Goal: Task Accomplishment & Management: Use online tool/utility

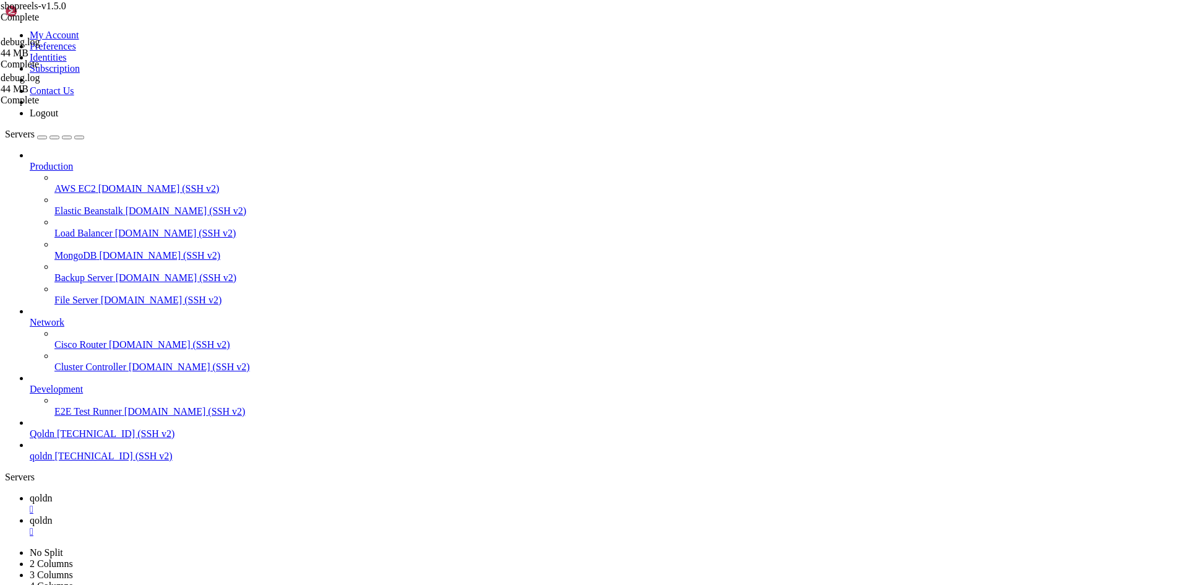
scroll to position [95, 0]
drag, startPoint x: 90, startPoint y: 493, endPoint x: 402, endPoint y: 552, distance: 316.7
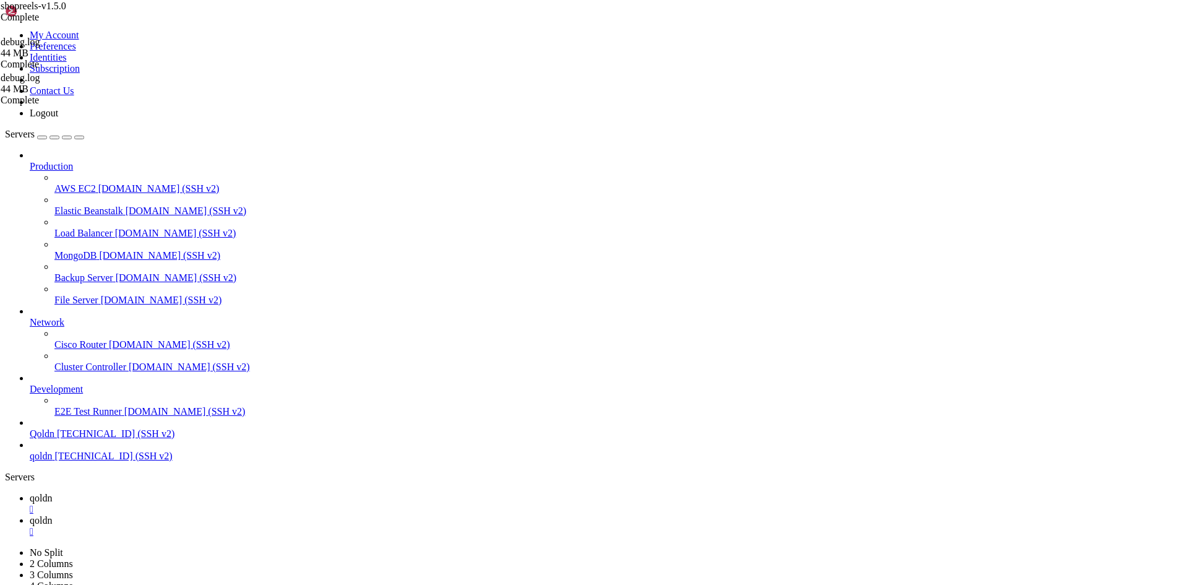
drag, startPoint x: 20, startPoint y: 1151, endPoint x: 350, endPoint y: 1158, distance: 329.9
click at [52, 515] on span "qoldn" at bounding box center [41, 520] width 22 height 11
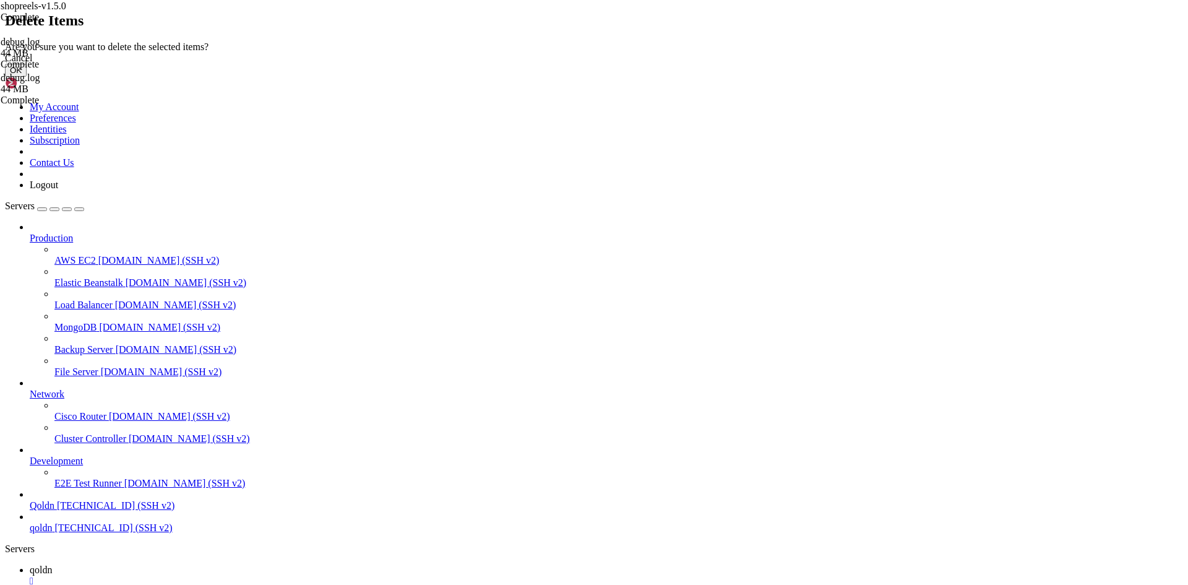
click at [27, 77] on button "OK" at bounding box center [16, 70] width 22 height 13
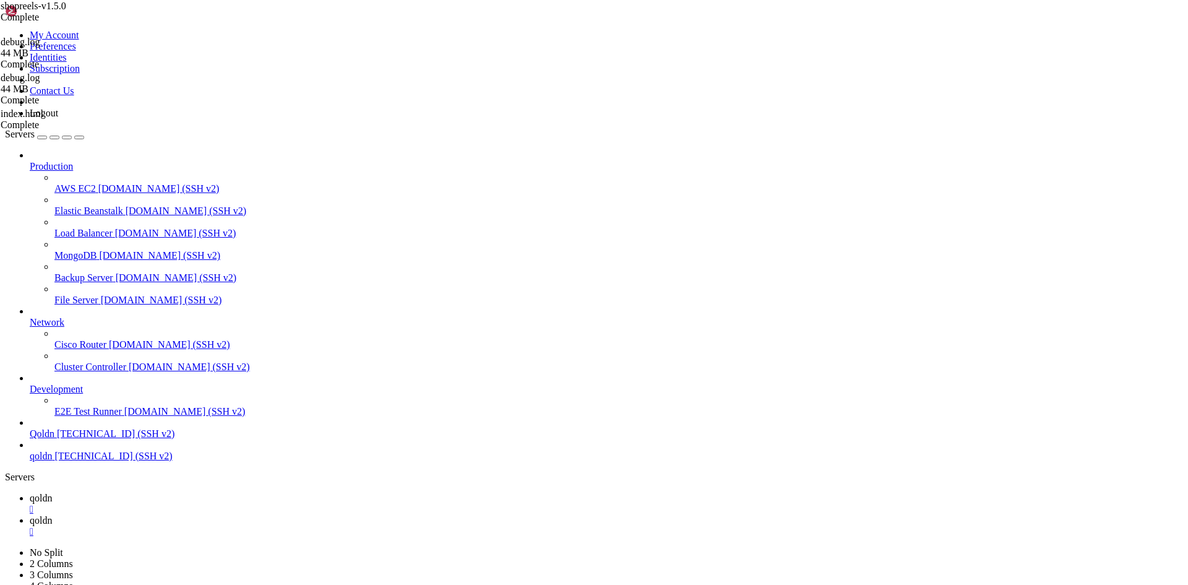
click at [52, 493] on span "qoldn" at bounding box center [41, 498] width 22 height 11
drag, startPoint x: 228, startPoint y: 1225, endPoint x: 35, endPoint y: 1224, distance: 193.1
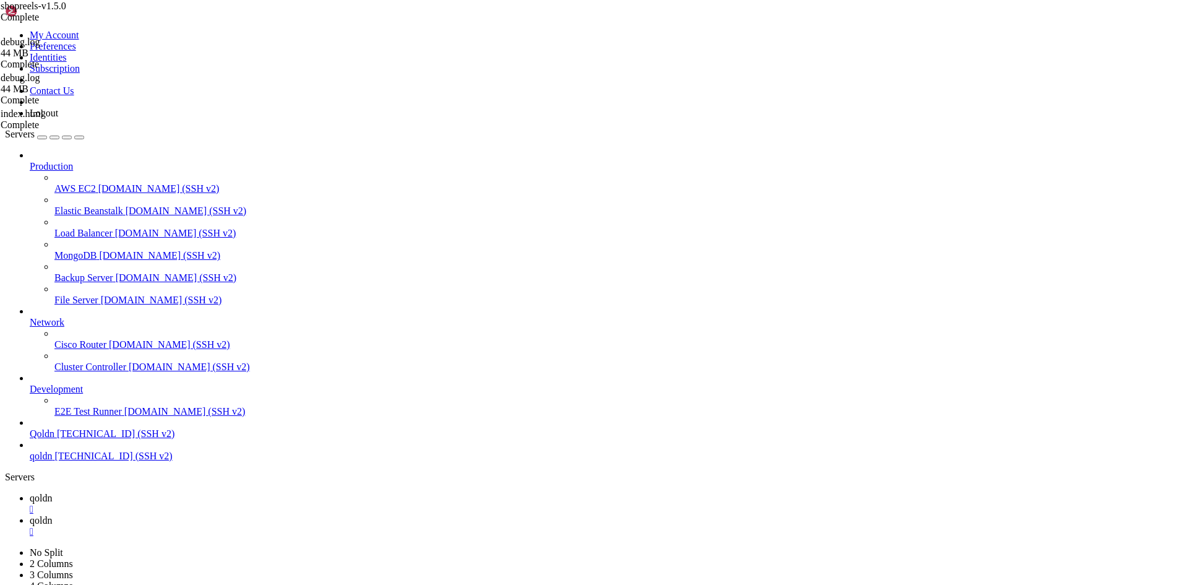
drag, startPoint x: 225, startPoint y: 1228, endPoint x: 67, endPoint y: 1225, distance: 157.8
drag, startPoint x: 240, startPoint y: 1230, endPoint x: 66, endPoint y: 1231, distance: 173.9
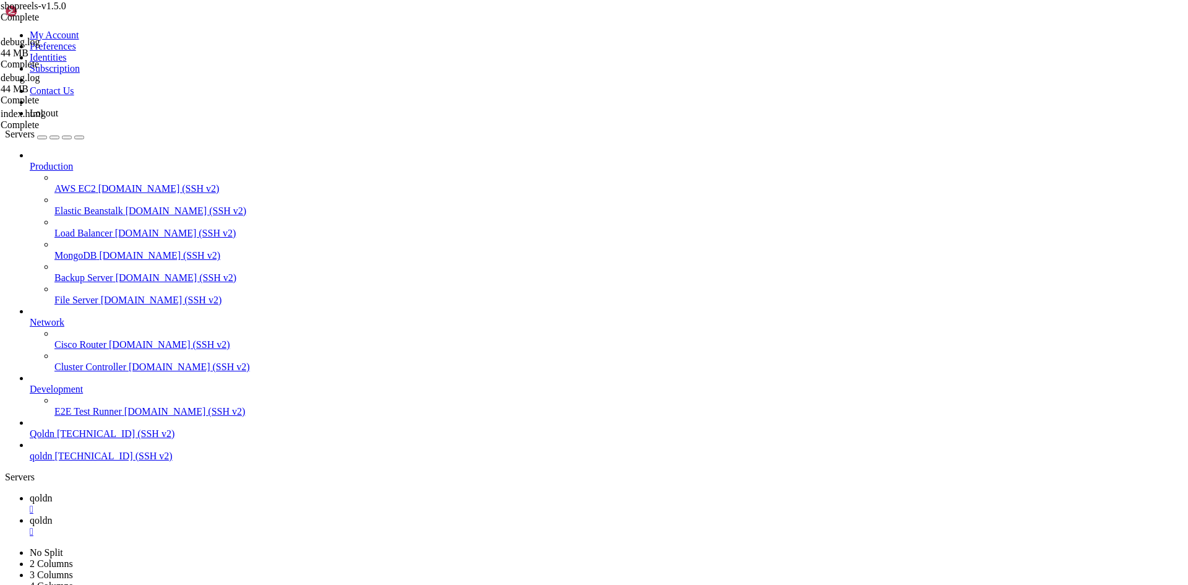
scroll to position [4555, 0]
drag, startPoint x: 230, startPoint y: 1227, endPoint x: 53, endPoint y: 1231, distance: 177.0
click at [52, 515] on span "qoldn" at bounding box center [41, 520] width 22 height 11
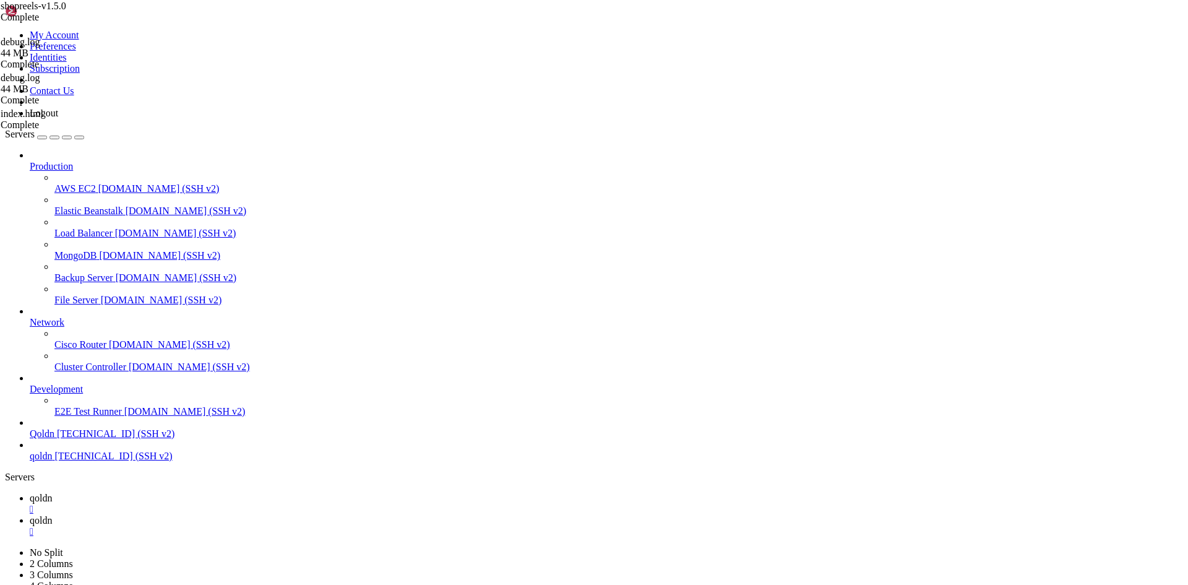
type input "/home/[DOMAIN_NAME][URL]"
drag, startPoint x: 239, startPoint y: 248, endPoint x: 265, endPoint y: 248, distance: 25.4
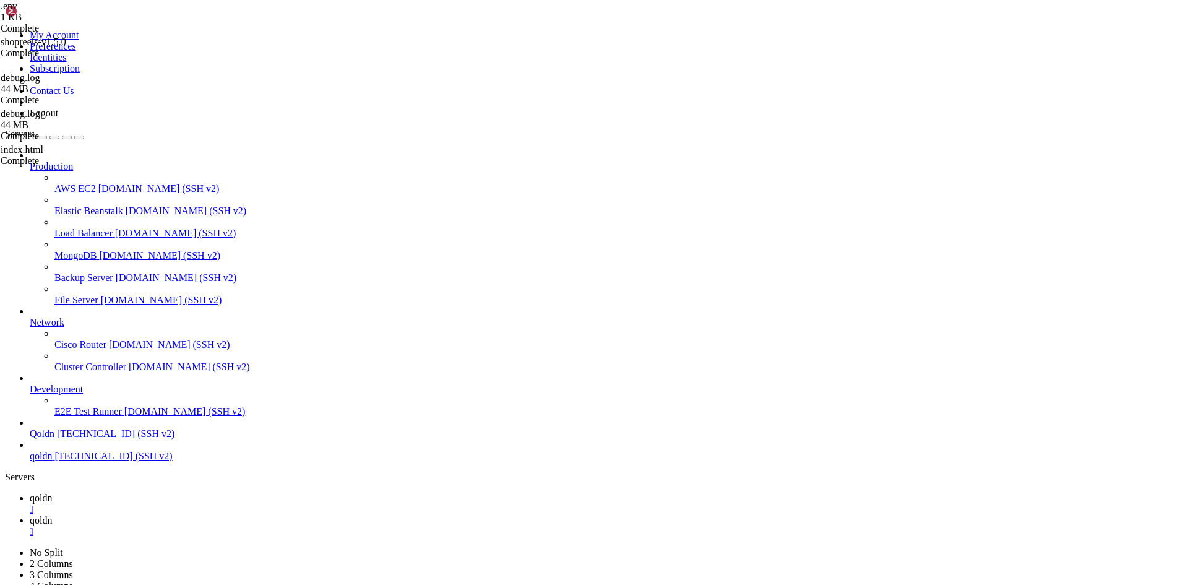
type textarea "# DB_DATABASE=laravel"
paste textarea
type textarea "# DB_DATABASE=qoldn_alaafahmi40"
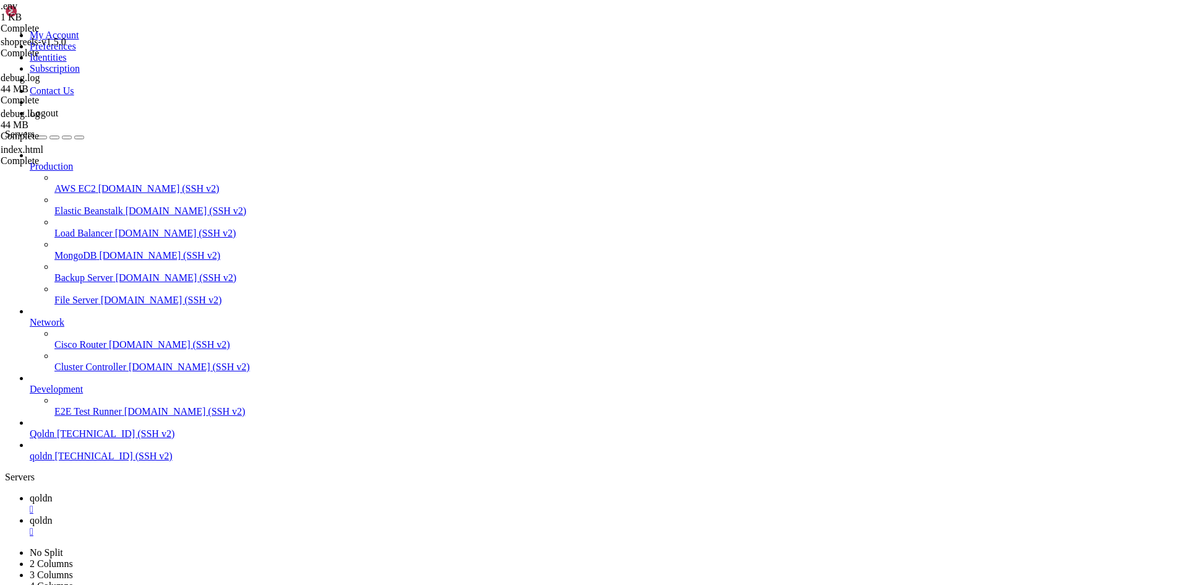
drag, startPoint x: 238, startPoint y: 246, endPoint x: 300, endPoint y: 249, distance: 61.9
drag, startPoint x: 238, startPoint y: 254, endPoint x: 251, endPoint y: 257, distance: 13.2
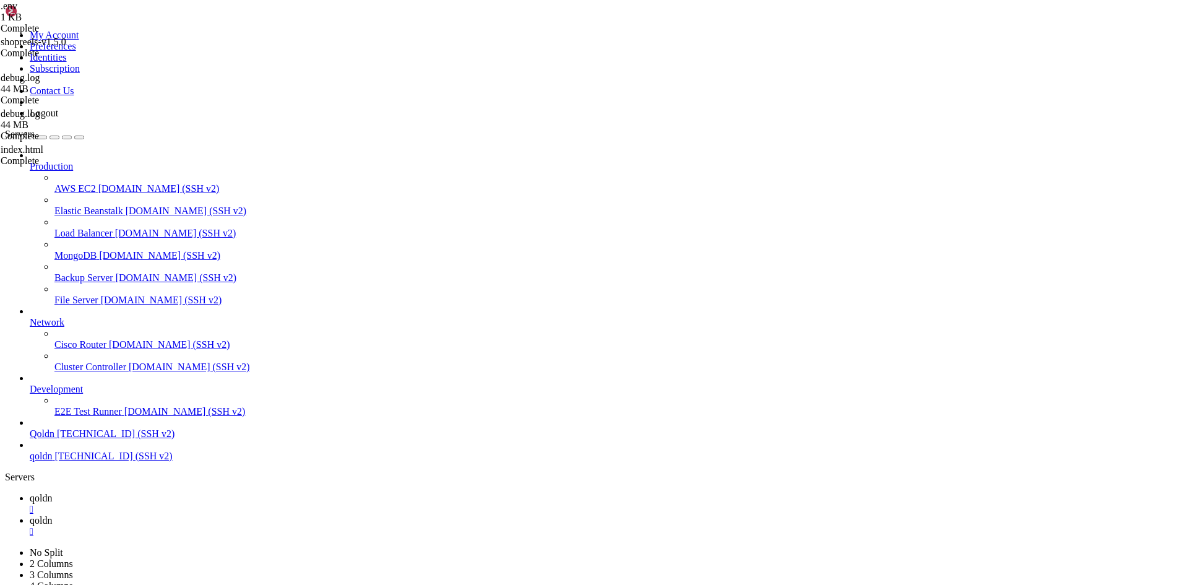
type textarea "# DB_USERNAME=root"
paste textarea
type textarea "# DB_PASSWORD=[SECURITY_DATA]"
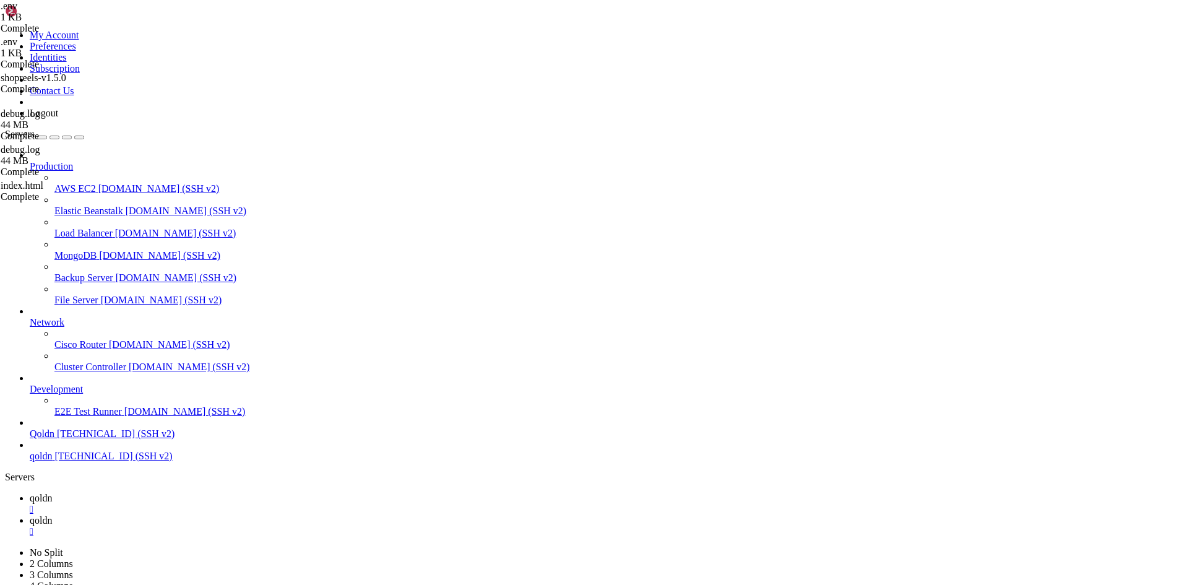
click at [52, 493] on span "qoldn" at bounding box center [41, 498] width 22 height 11
drag, startPoint x: 11, startPoint y: 1186, endPoint x: 153, endPoint y: 1213, distance: 144.9
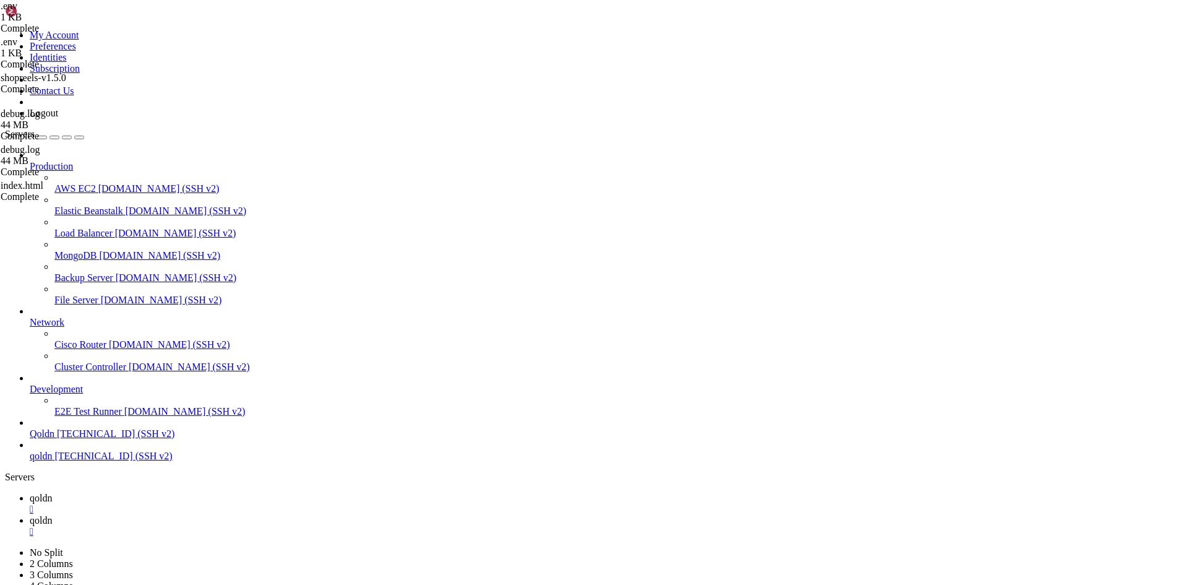
drag, startPoint x: 228, startPoint y: 1226, endPoint x: 145, endPoint y: 1229, distance: 83.0
drag, startPoint x: 19, startPoint y: 1161, endPoint x: 386, endPoint y: 1218, distance: 371.8
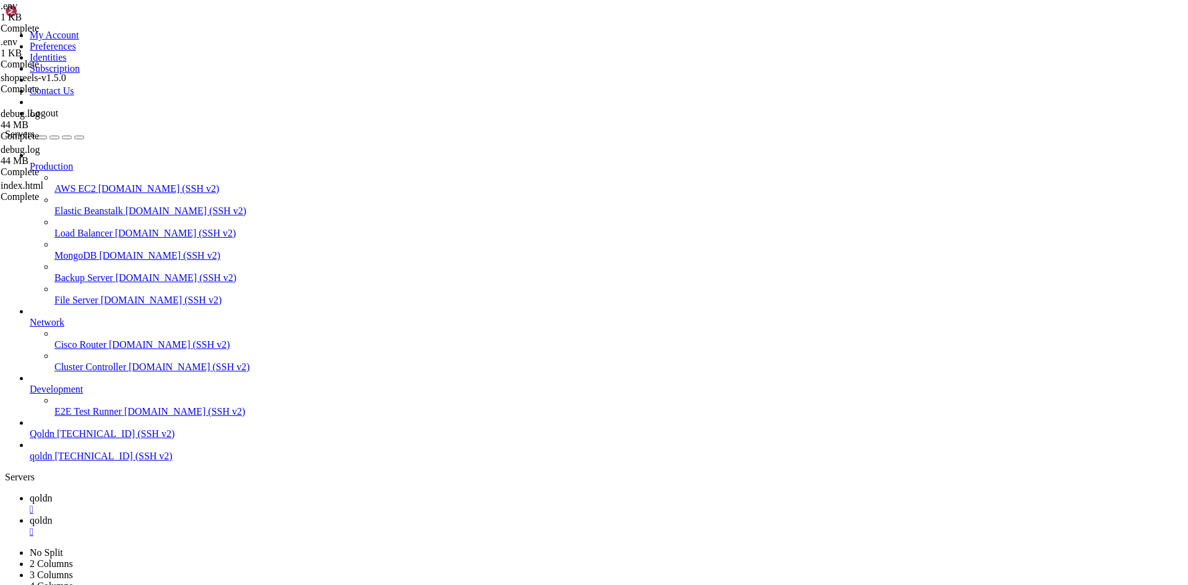
scroll to position [4828, 0]
copy div "Migration name ................................................................…"
drag, startPoint x: 226, startPoint y: 1122, endPoint x: 176, endPoint y: 1133, distance: 50.6
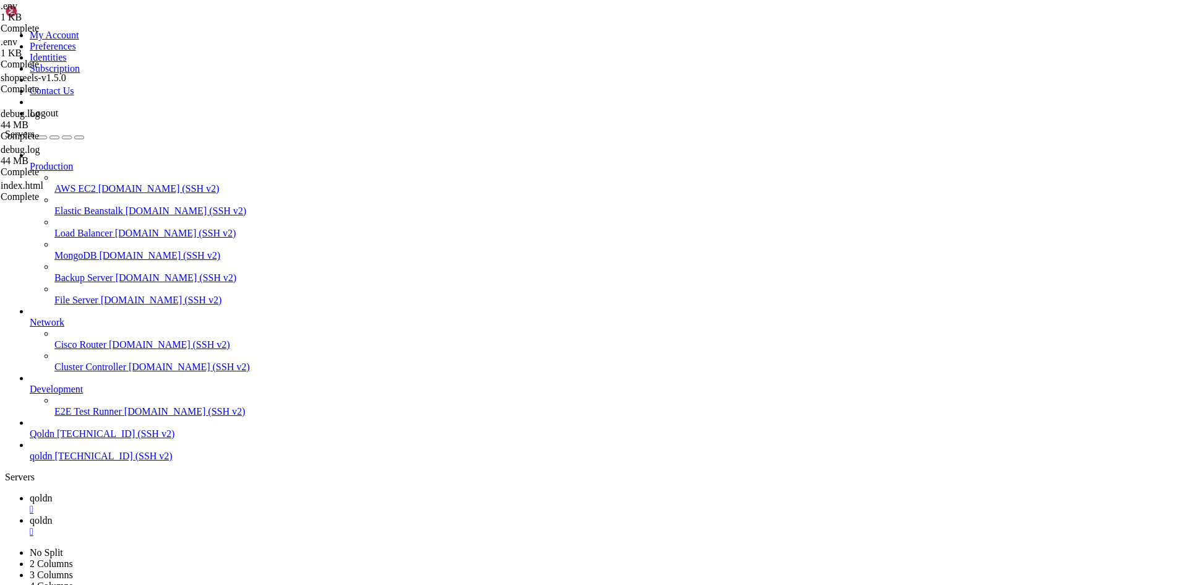
click at [243, 515] on link "qoldn " at bounding box center [606, 526] width 1153 height 22
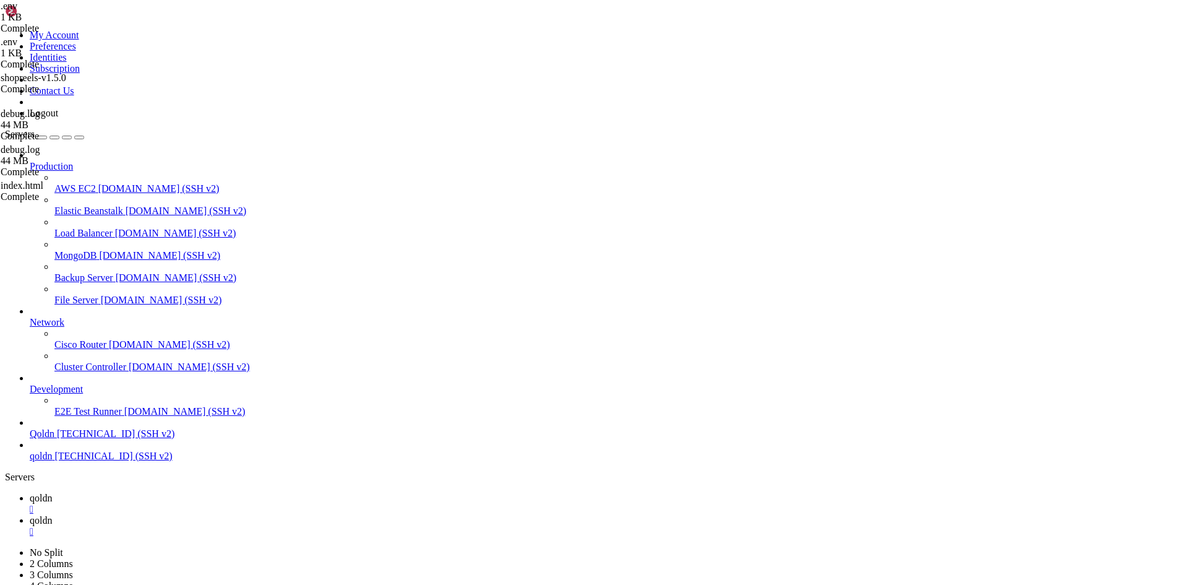
type input "/home/[DOMAIN_NAME][URL]"
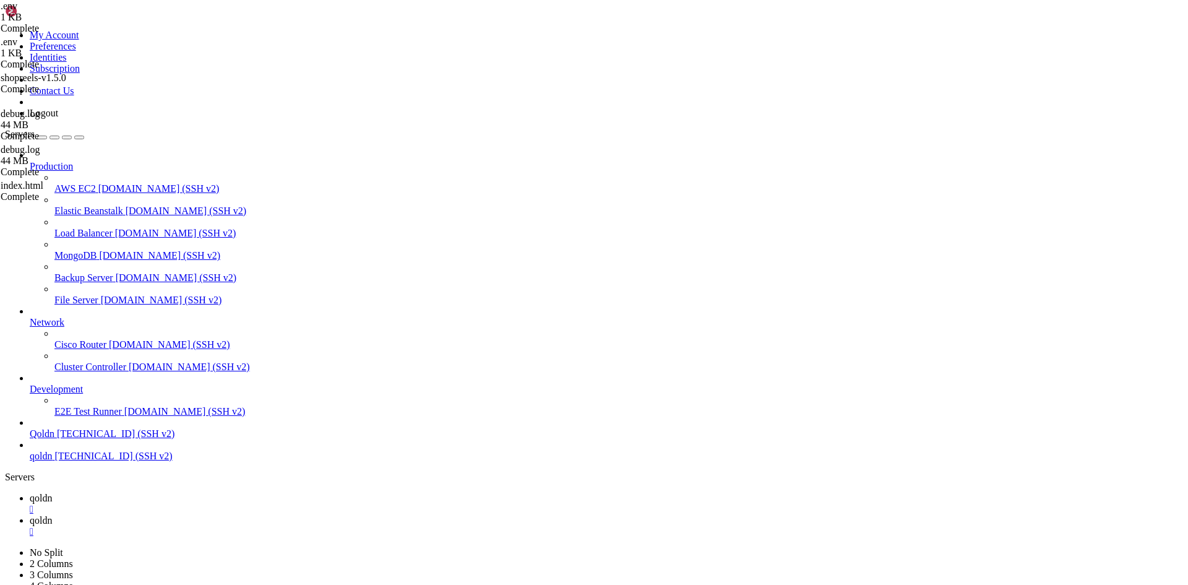
click at [52, 493] on span "qoldn" at bounding box center [41, 498] width 22 height 11
drag, startPoint x: 232, startPoint y: 1194, endPoint x: 218, endPoint y: 1204, distance: 17.7
drag, startPoint x: 241, startPoint y: 1212, endPoint x: 171, endPoint y: 1220, distance: 69.8
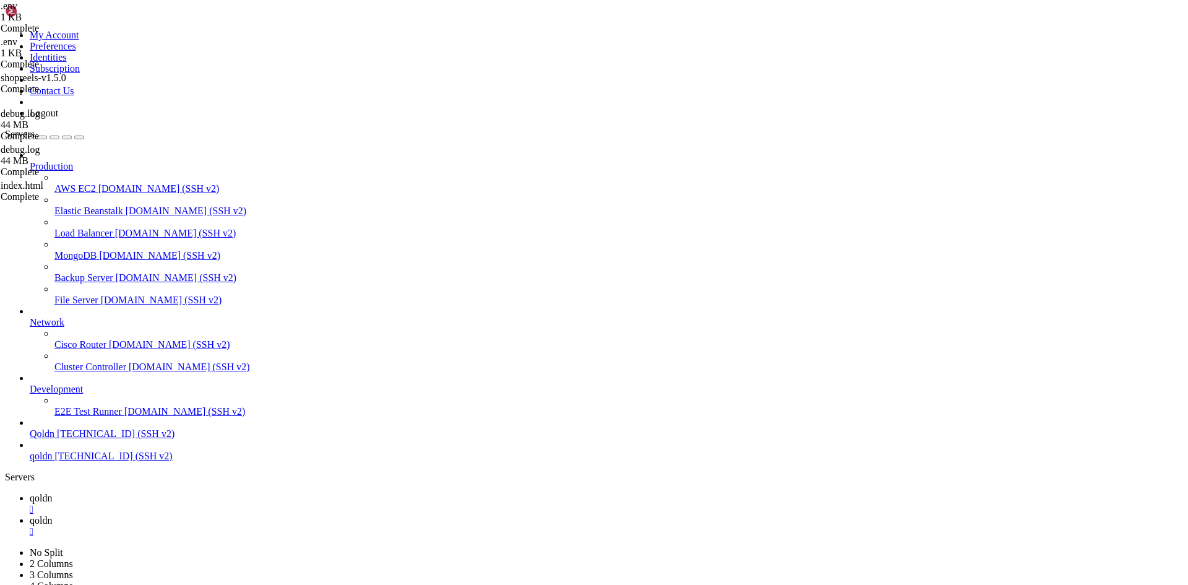
drag, startPoint x: 238, startPoint y: 1216, endPoint x: 85, endPoint y: 1223, distance: 152.4
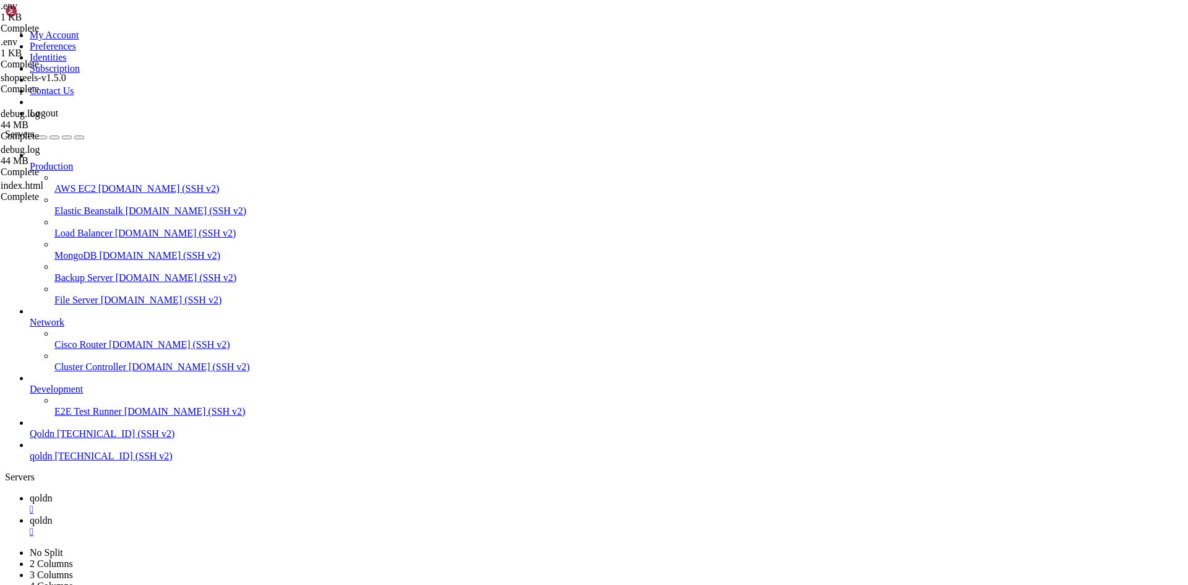
scroll to position [5049, 0]
drag, startPoint x: 238, startPoint y: 1226, endPoint x: 48, endPoint y: 1226, distance: 190.0
drag, startPoint x: 222, startPoint y: 1229, endPoint x: 90, endPoint y: 1223, distance: 132.5
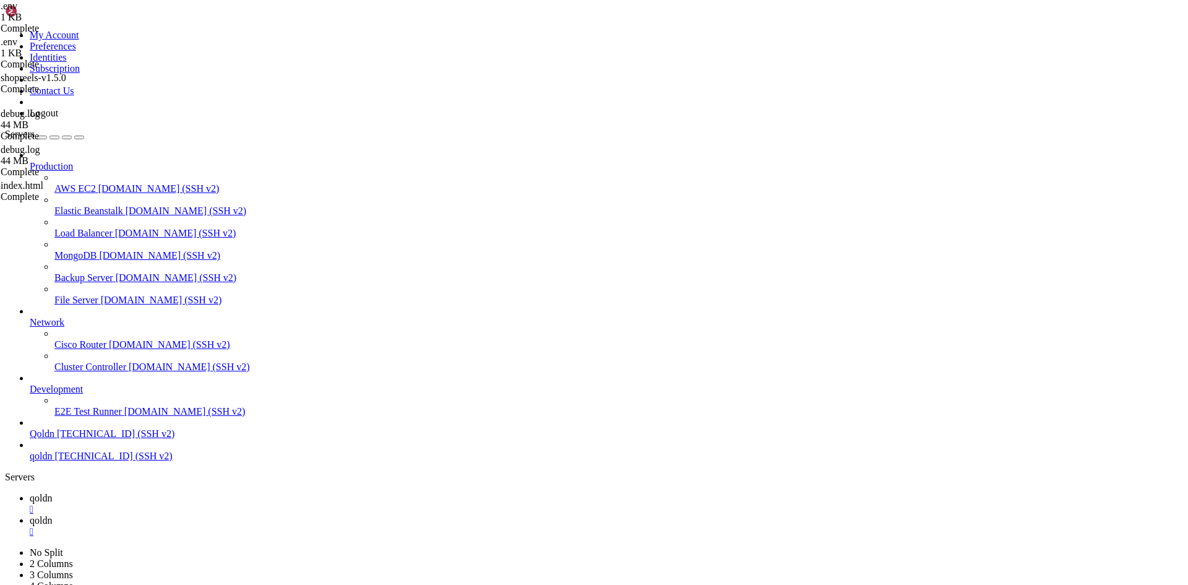
drag, startPoint x: 244, startPoint y: 1216, endPoint x: 186, endPoint y: 1225, distance: 59.5
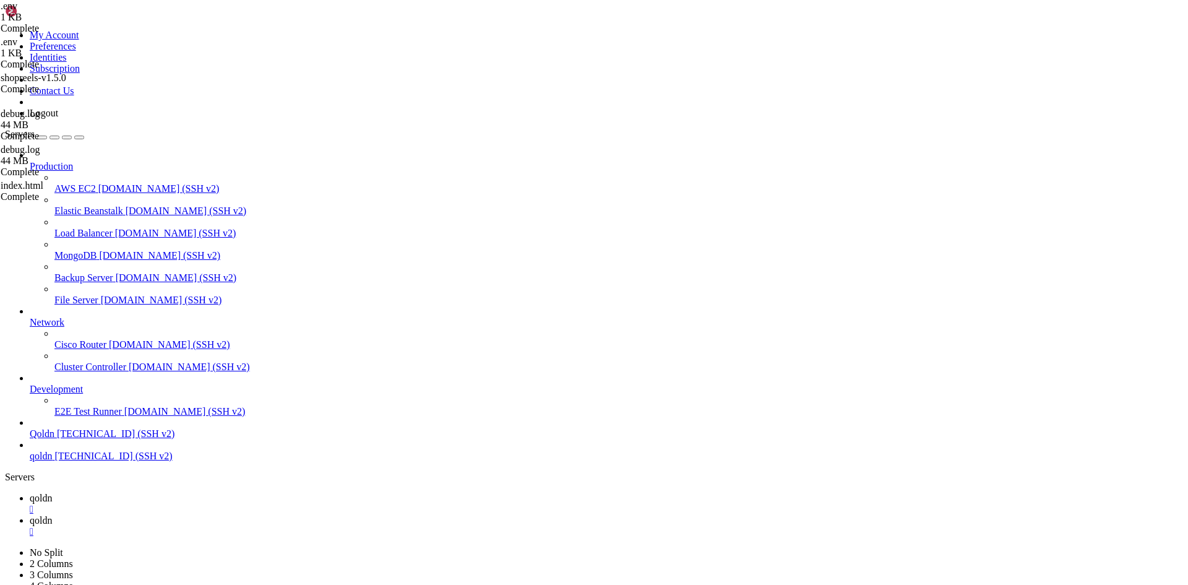
drag, startPoint x: 248, startPoint y: 1220, endPoint x: 240, endPoint y: 1228, distance: 11.4
drag, startPoint x: 247, startPoint y: 1216, endPoint x: 106, endPoint y: 1226, distance: 141.4
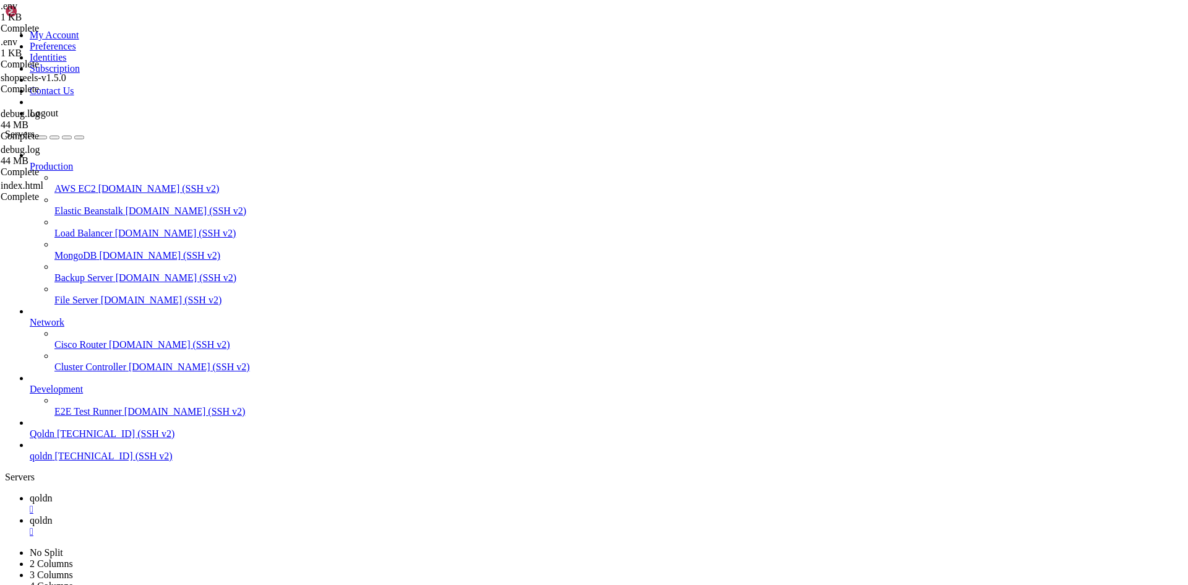
scroll to position [5238, 0]
drag, startPoint x: 257, startPoint y: 1220, endPoint x: 175, endPoint y: 1217, distance: 81.7
drag, startPoint x: 234, startPoint y: 1223, endPoint x: 85, endPoint y: 1225, distance: 149.1
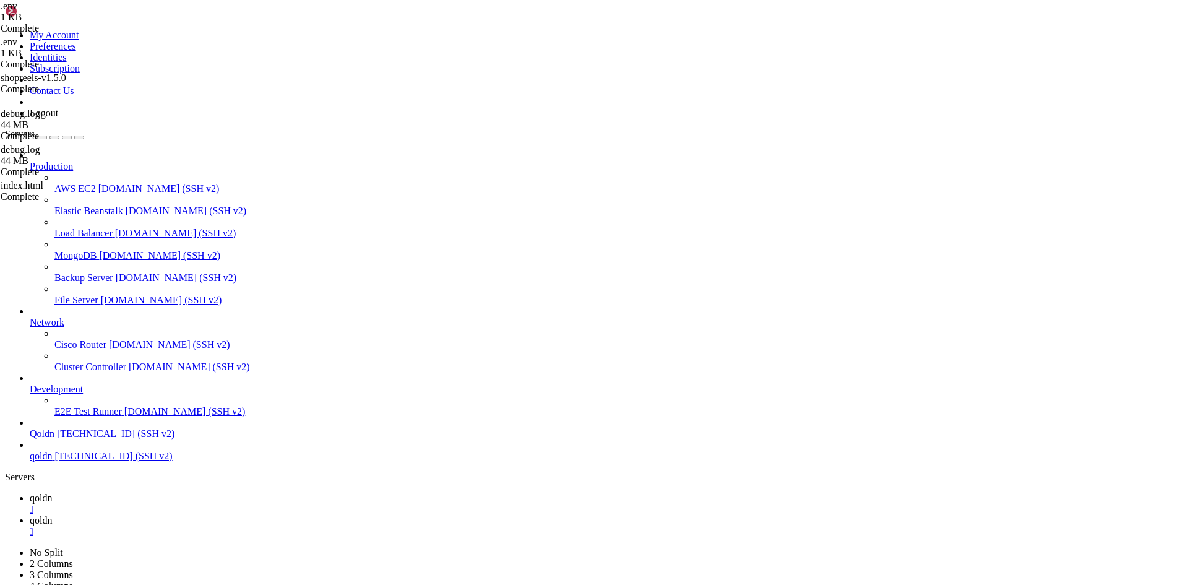
drag, startPoint x: 236, startPoint y: 1220, endPoint x: 60, endPoint y: 1225, distance: 176.4
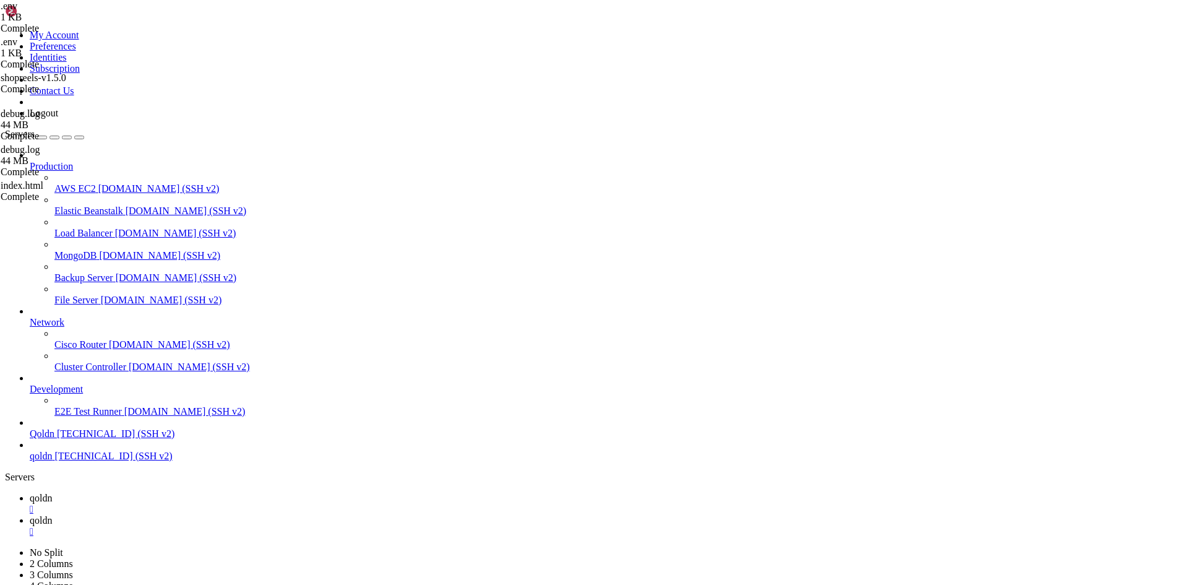
scroll to position [5575, 0]
drag, startPoint x: 238, startPoint y: 1215, endPoint x: 57, endPoint y: 1216, distance: 180.7
drag, startPoint x: 233, startPoint y: 1223, endPoint x: 171, endPoint y: 1228, distance: 61.5
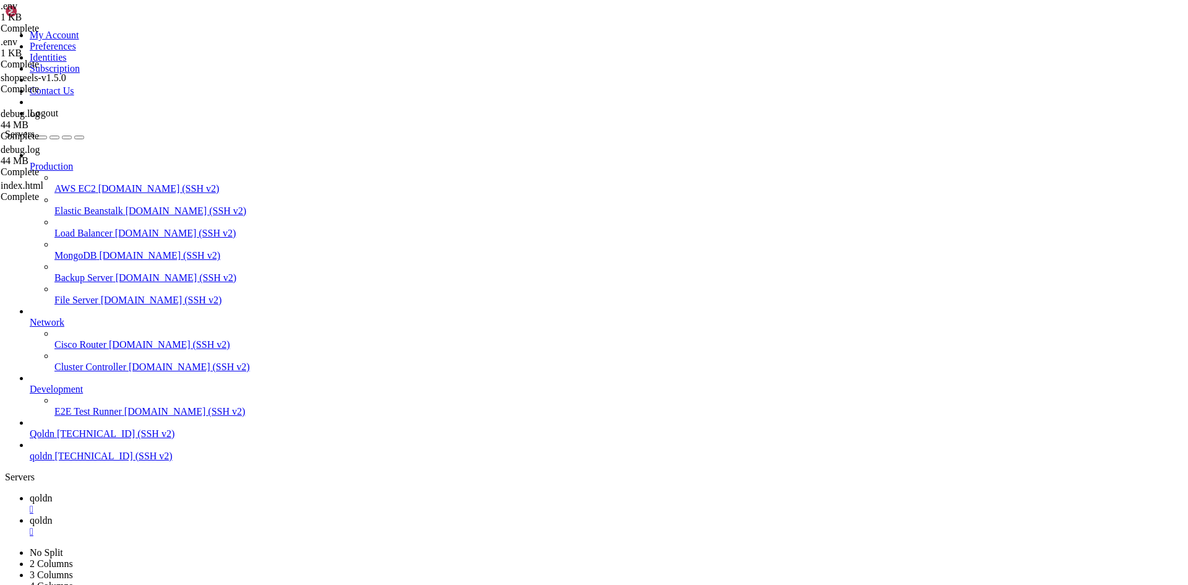
drag, startPoint x: 235, startPoint y: 1213, endPoint x: 158, endPoint y: 1218, distance: 76.8
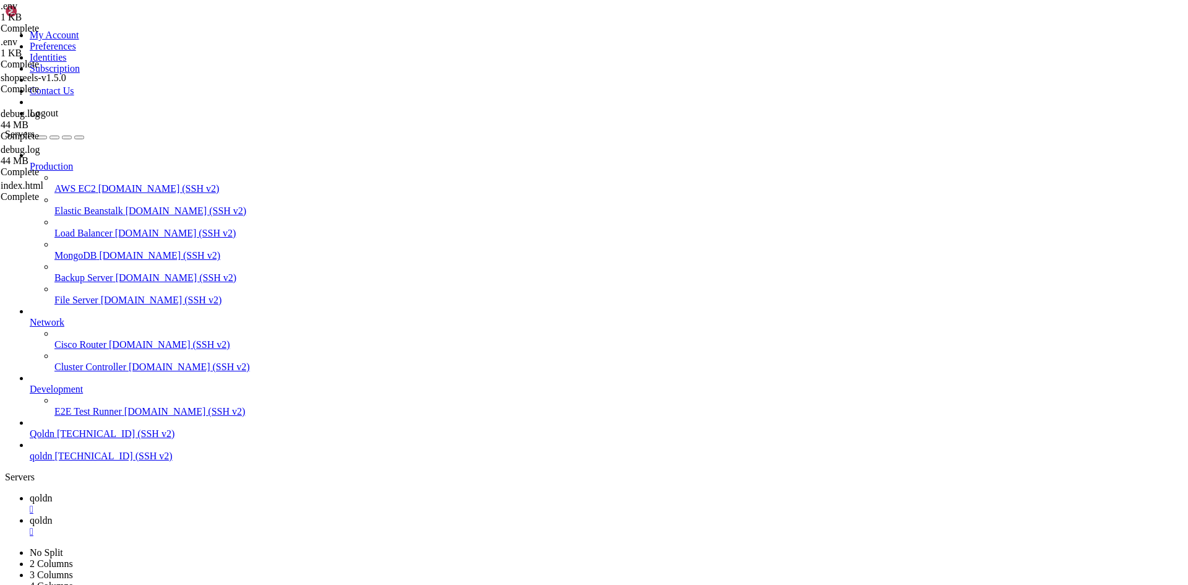
drag, startPoint x: 236, startPoint y: 1226, endPoint x: 125, endPoint y: 1235, distance: 111.1
drag, startPoint x: 231, startPoint y: 1218, endPoint x: 116, endPoint y: 1228, distance: 115.5
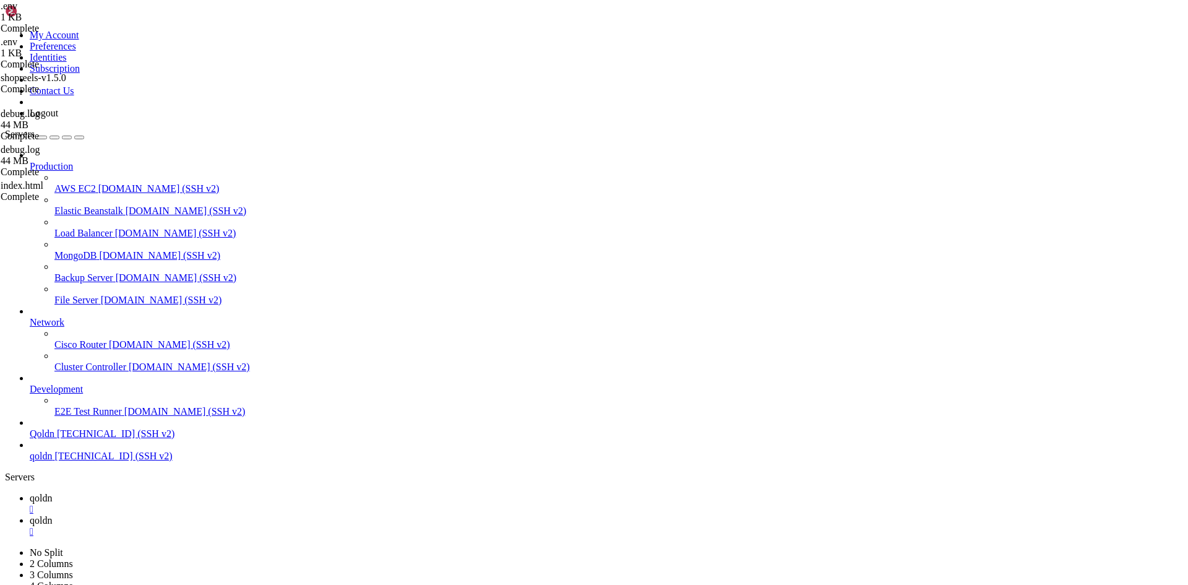
drag, startPoint x: 225, startPoint y: 1228, endPoint x: 83, endPoint y: 1232, distance: 142.4
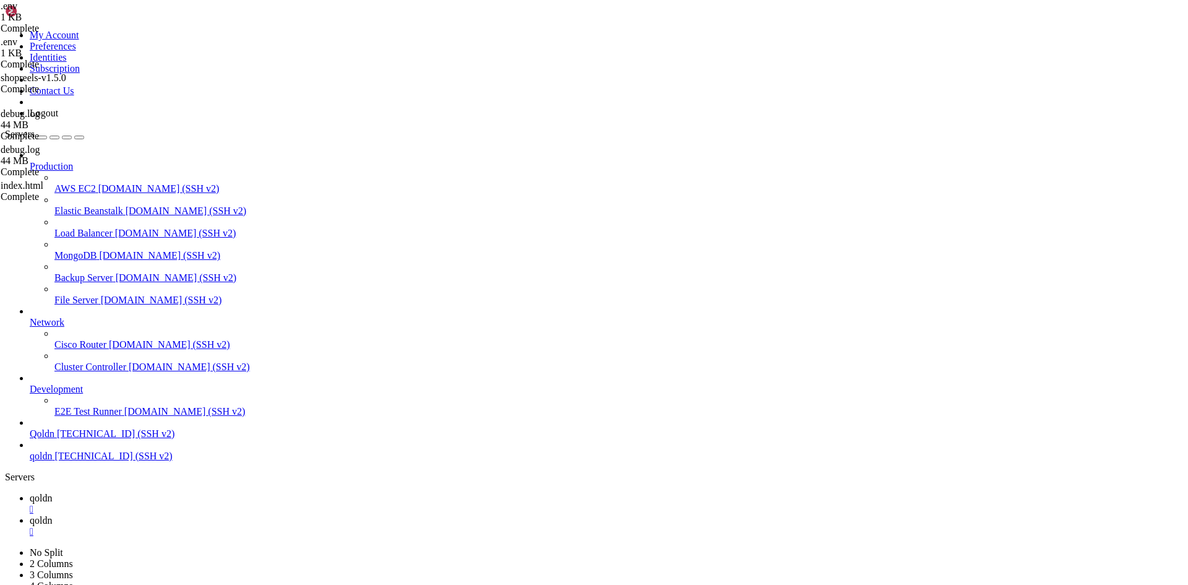
drag, startPoint x: 234, startPoint y: 1213, endPoint x: 153, endPoint y: 1228, distance: 82.5
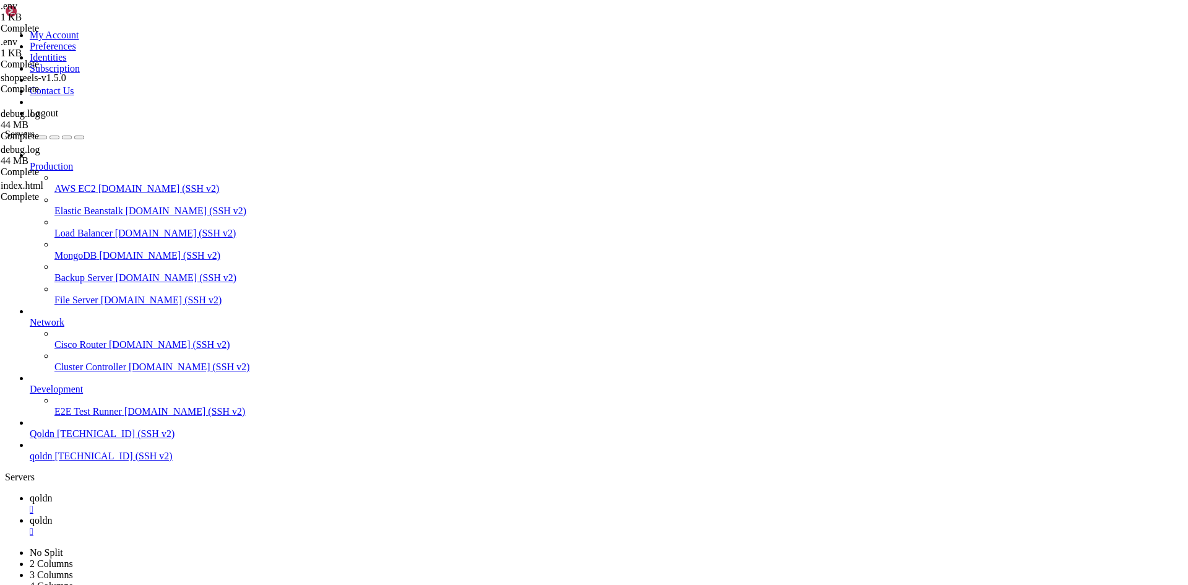
drag, startPoint x: 227, startPoint y: 1228, endPoint x: 45, endPoint y: 1225, distance: 182.6
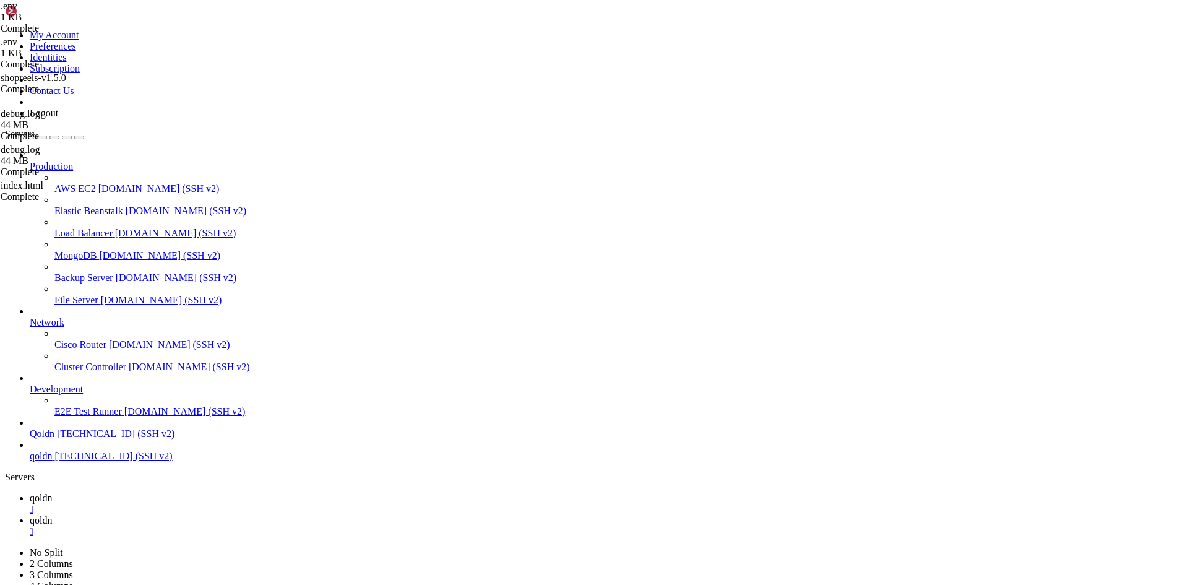
drag, startPoint x: 239, startPoint y: 1225, endPoint x: 194, endPoint y: 1226, distance: 44.6
drag, startPoint x: 236, startPoint y: 1226, endPoint x: 51, endPoint y: 1228, distance: 185.0
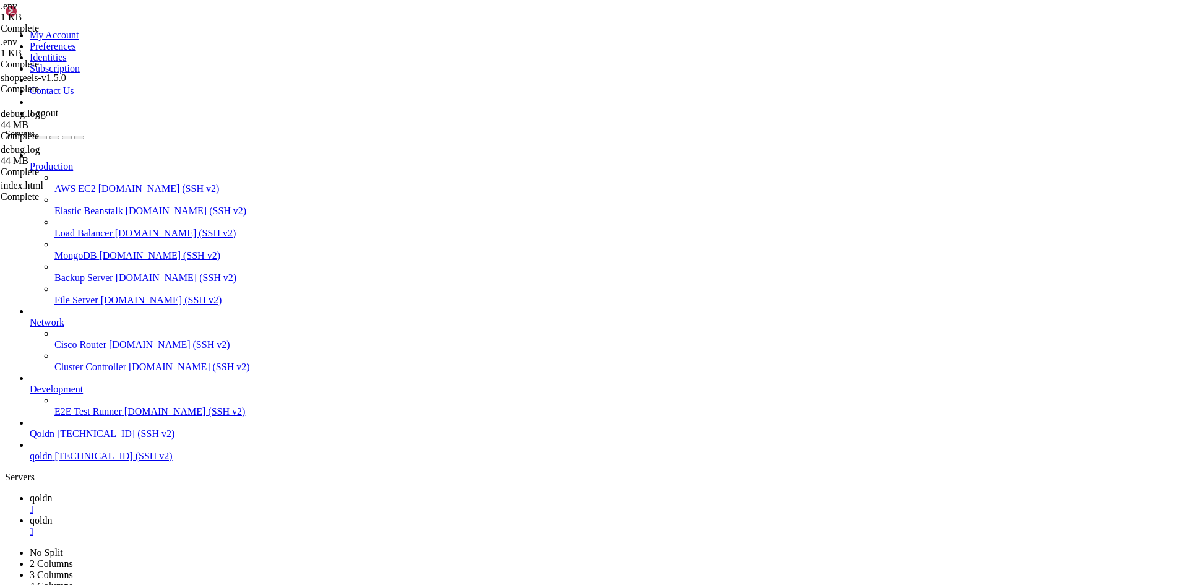
scroll to position [6963, 0]
drag, startPoint x: 230, startPoint y: 1223, endPoint x: 40, endPoint y: 1229, distance: 190.1
drag, startPoint x: 243, startPoint y: 1231, endPoint x: 128, endPoint y: 1231, distance: 114.5
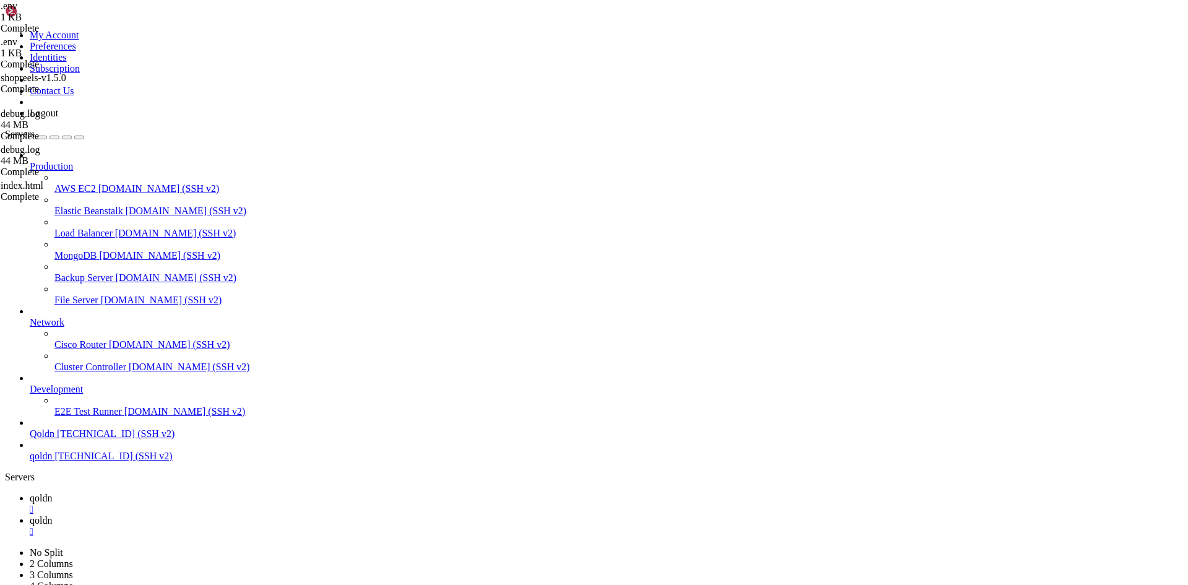
drag, startPoint x: 239, startPoint y: 1216, endPoint x: 171, endPoint y: 1226, distance: 68.2
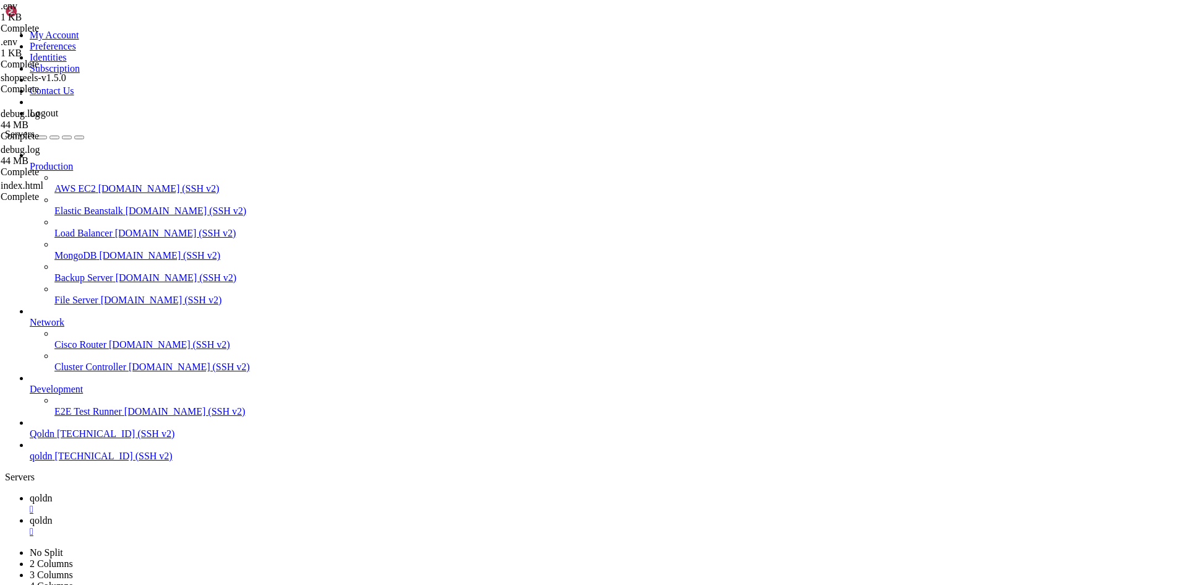
drag, startPoint x: 231, startPoint y: 1228, endPoint x: 67, endPoint y: 1225, distance: 164.6
click at [210, 504] on div "" at bounding box center [606, 509] width 1153 height 11
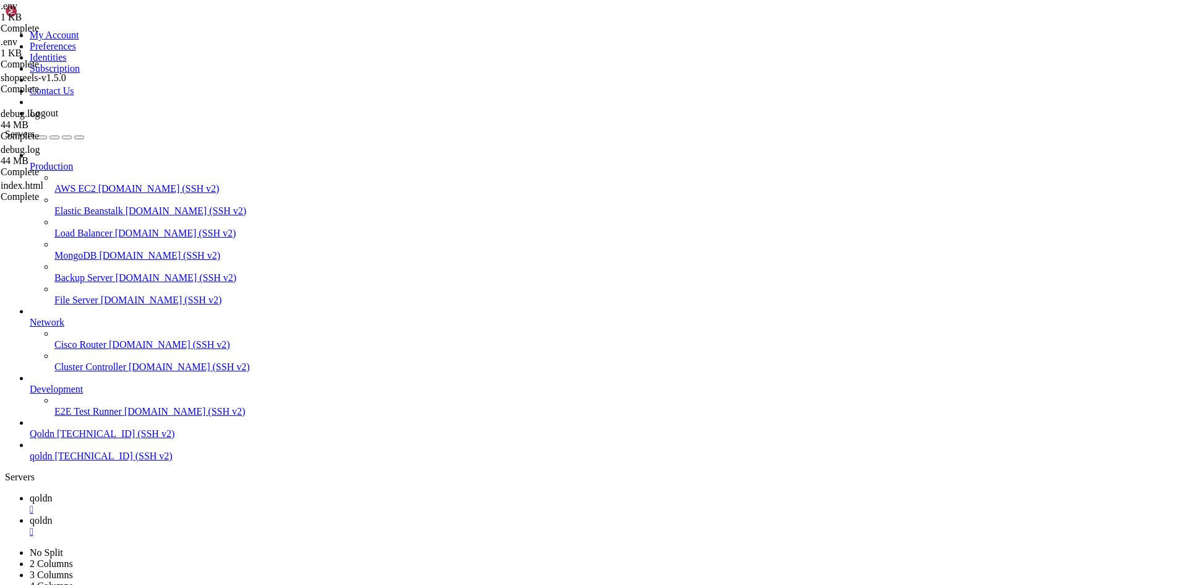
scroll to position [42, 0]
drag, startPoint x: 103, startPoint y: 1809, endPoint x: 52, endPoint y: 1810, distance: 51.4
drag, startPoint x: 106, startPoint y: 1810, endPoint x: 66, endPoint y: 1810, distance: 40.2
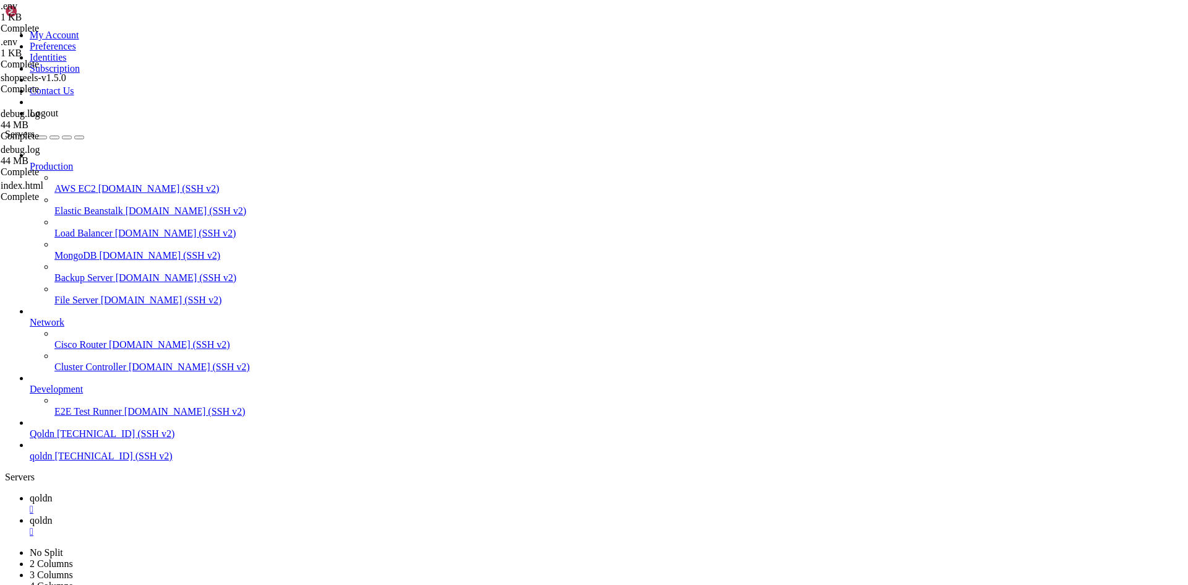
drag, startPoint x: 193, startPoint y: 1790, endPoint x: 15, endPoint y: 1644, distance: 229.9
drag, startPoint x: 390, startPoint y: 1668, endPoint x: 222, endPoint y: 1609, distance: 178.1
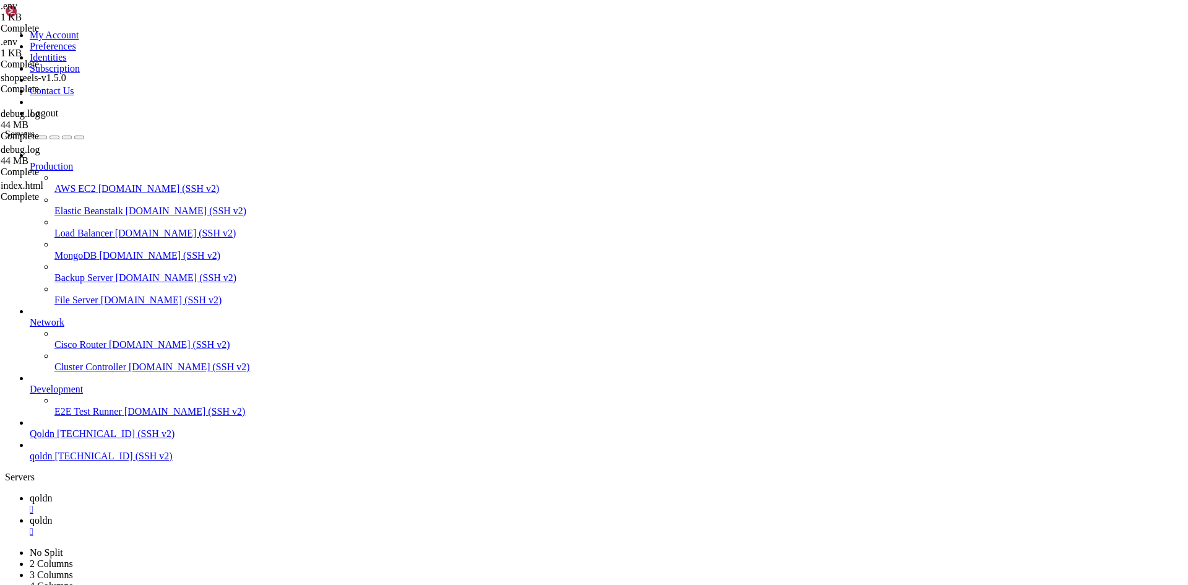
drag, startPoint x: 226, startPoint y: 1608, endPoint x: 144, endPoint y: 1625, distance: 84.1
drag, startPoint x: 12, startPoint y: 1606, endPoint x: 298, endPoint y: 1667, distance: 292.8
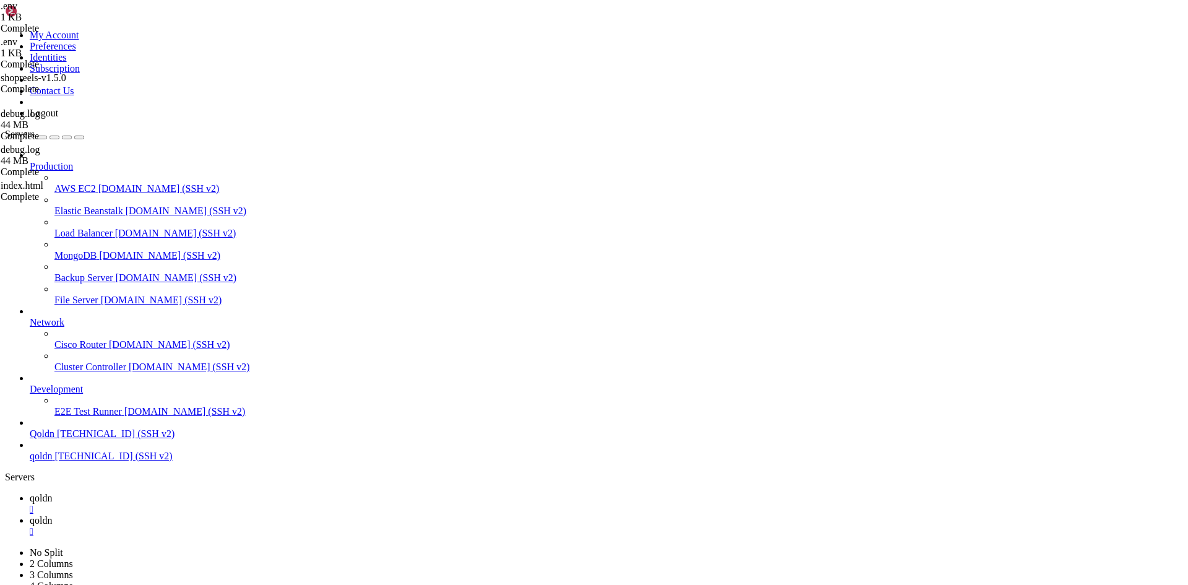
drag, startPoint x: 236, startPoint y: 1679, endPoint x: 101, endPoint y: 1719, distance: 141.3
drag, startPoint x: 243, startPoint y: 1697, endPoint x: 134, endPoint y: 1732, distance: 114.5
drag, startPoint x: 389, startPoint y: 1848, endPoint x: 226, endPoint y: 1791, distance: 172.8
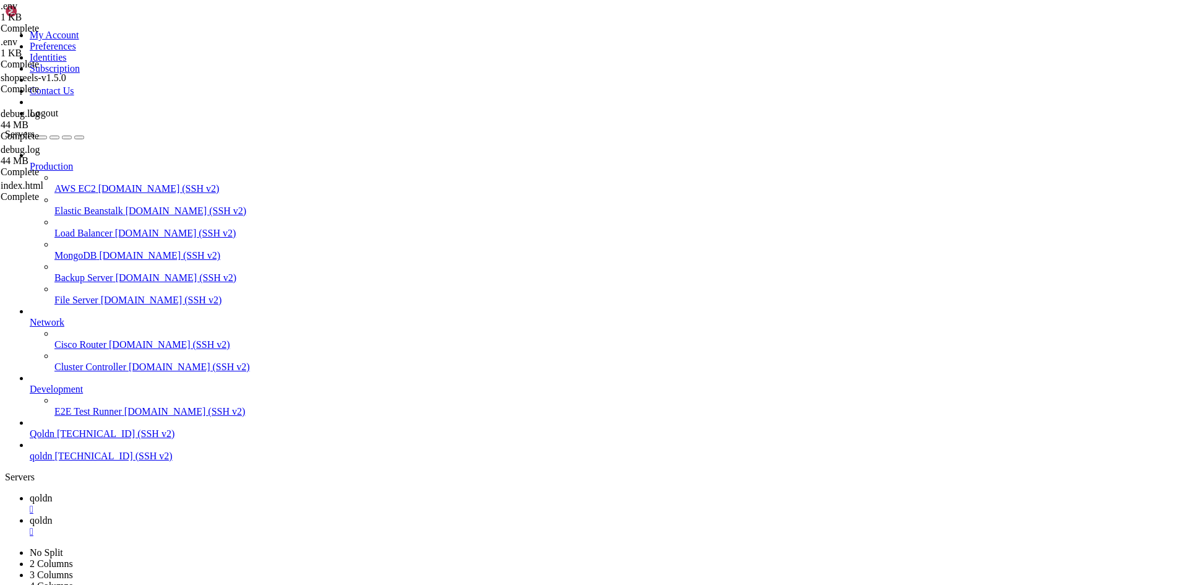
drag, startPoint x: 228, startPoint y: 1788, endPoint x: 190, endPoint y: 1799, distance: 39.2
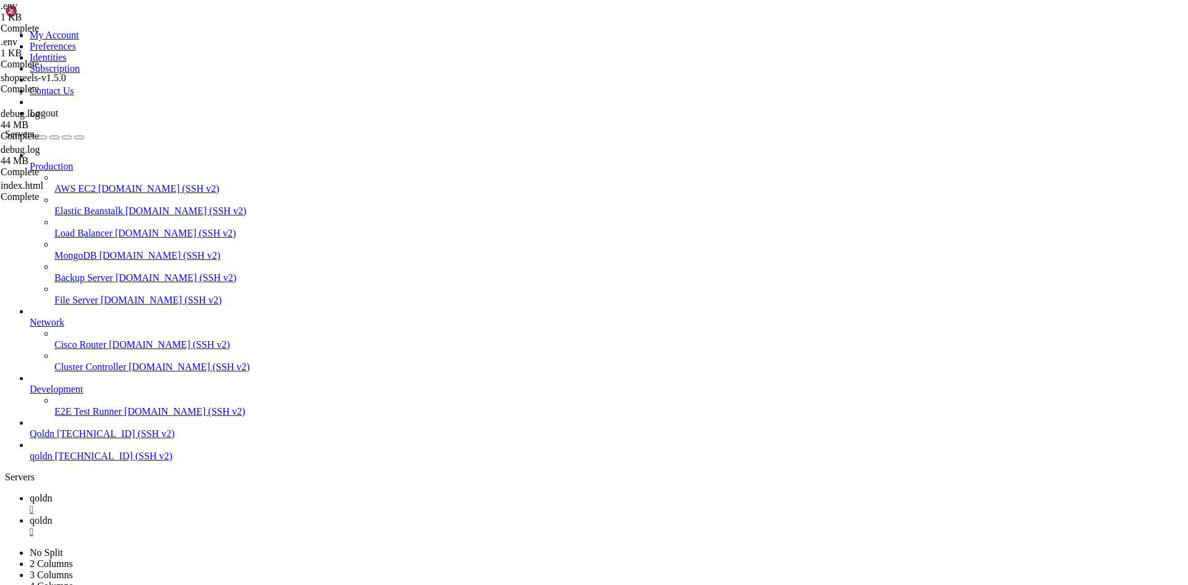
drag, startPoint x: 230, startPoint y: 1807, endPoint x: 176, endPoint y: 1811, distance: 54.0
